Goal: Check status: Check status

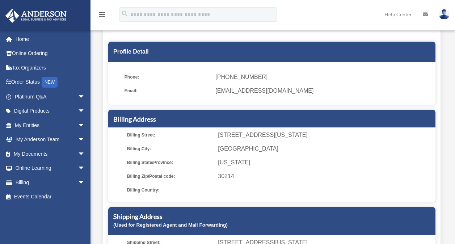
scroll to position [51, 0]
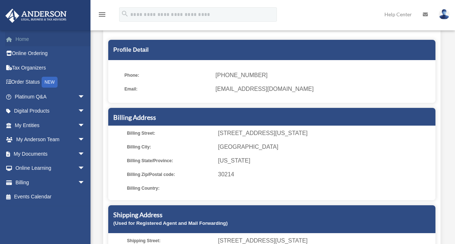
click at [25, 39] on link "Home" at bounding box center [50, 39] width 91 height 14
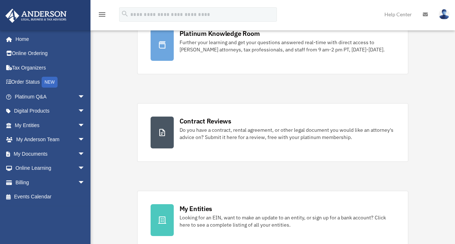
scroll to position [79, 0]
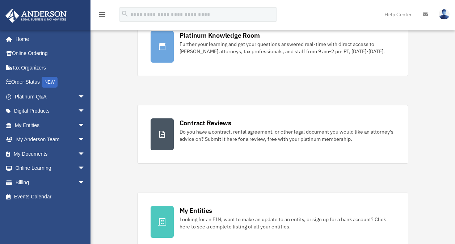
click at [446, 16] on img at bounding box center [443, 14] width 11 height 10
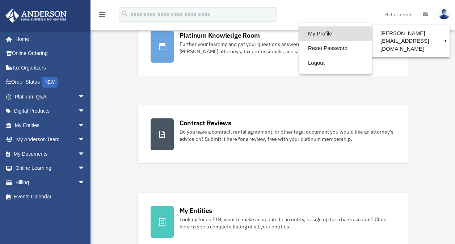
click at [334, 31] on link "My Profile" at bounding box center [335, 33] width 72 height 15
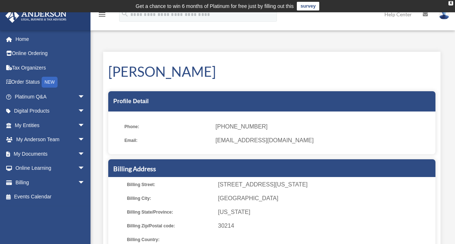
click at [446, 16] on img at bounding box center [443, 14] width 11 height 10
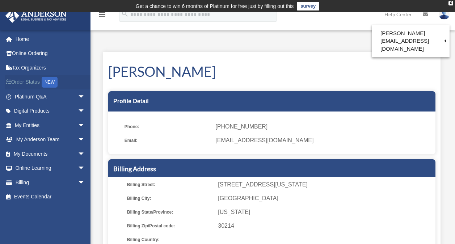
click at [35, 79] on link "Order Status NEW" at bounding box center [50, 82] width 91 height 15
